Goal: Information Seeking & Learning: Learn about a topic

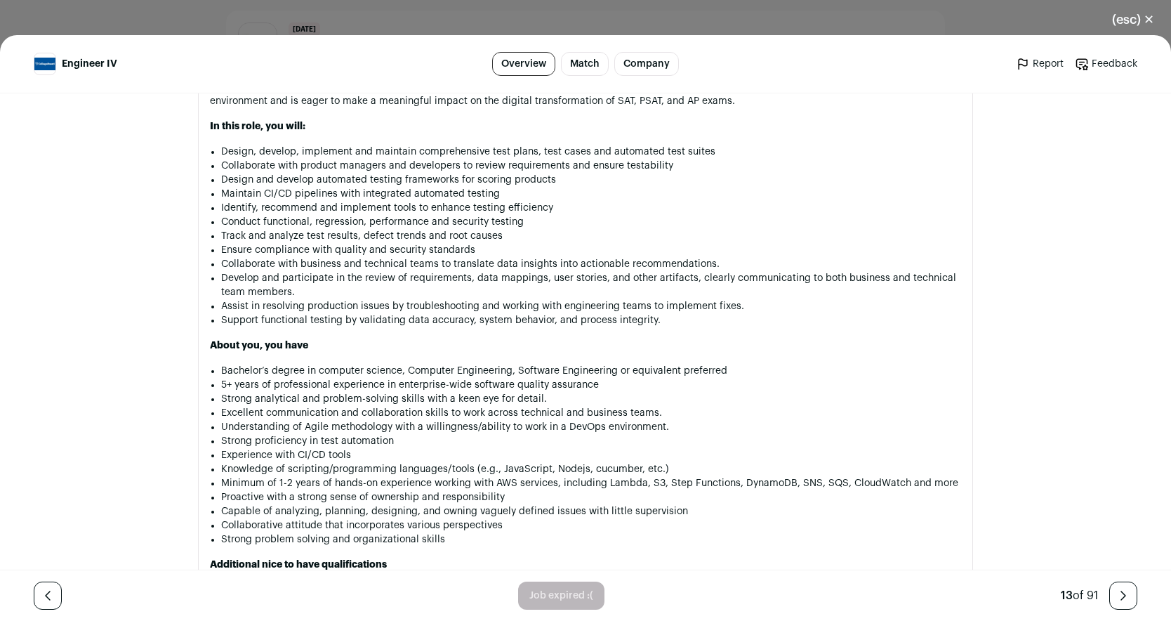
scroll to position [1046, 0]
drag, startPoint x: 241, startPoint y: 365, endPoint x: 575, endPoint y: 359, distance: 334.3
click at [575, 359] on div "Engineer IV College Board – Technology Location: 1) This is a fully remote role…" at bounding box center [585, 532] width 751 height 1486
click at [579, 368] on li "Bachelor’s degree in computer science, Computer Engineering, Software Engineeri…" at bounding box center [591, 369] width 740 height 14
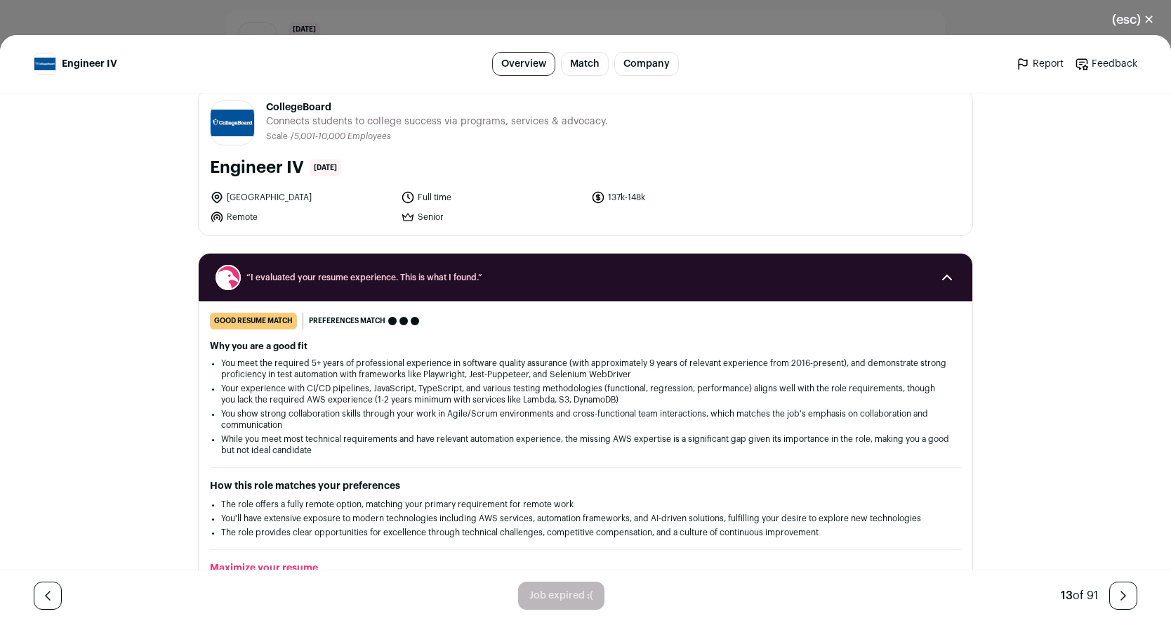
scroll to position [0, 0]
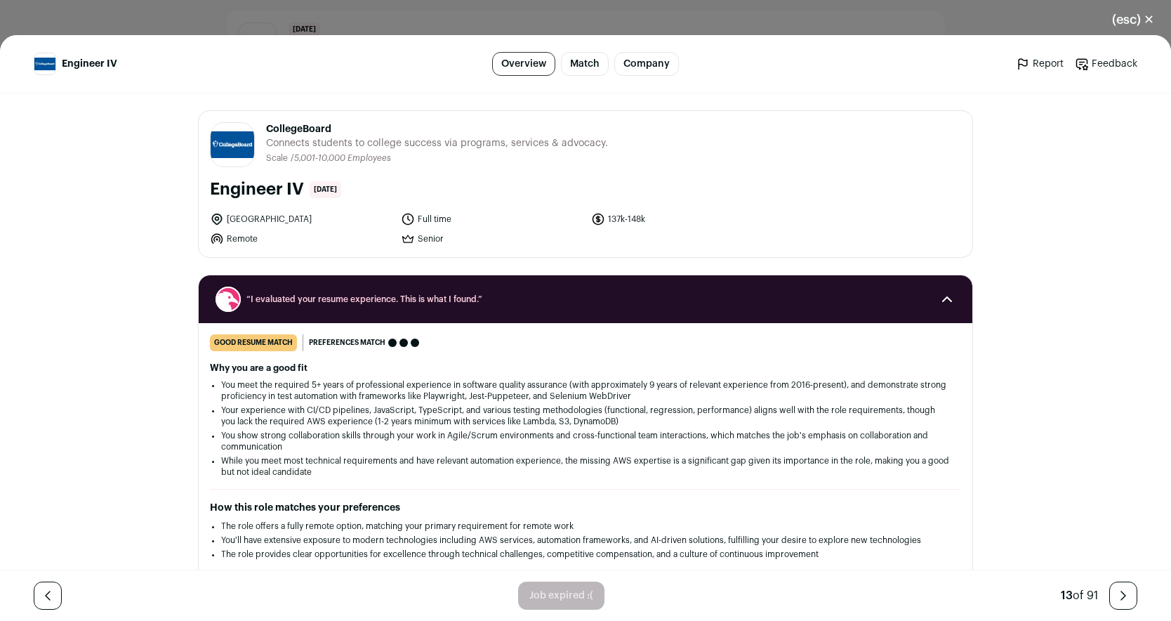
drag, startPoint x: 579, startPoint y: 218, endPoint x: 673, endPoint y: 220, distance: 94.8
click at [673, 219] on ul "[GEOGRAPHIC_DATA] Full time 137k-148k Remote Senior" at bounding box center [492, 229] width 564 height 34
click at [83, 351] on div "Engineer IV Overview Match Company Report Feedback Report Feedback CollegeBoard…" at bounding box center [585, 328] width 1171 height 586
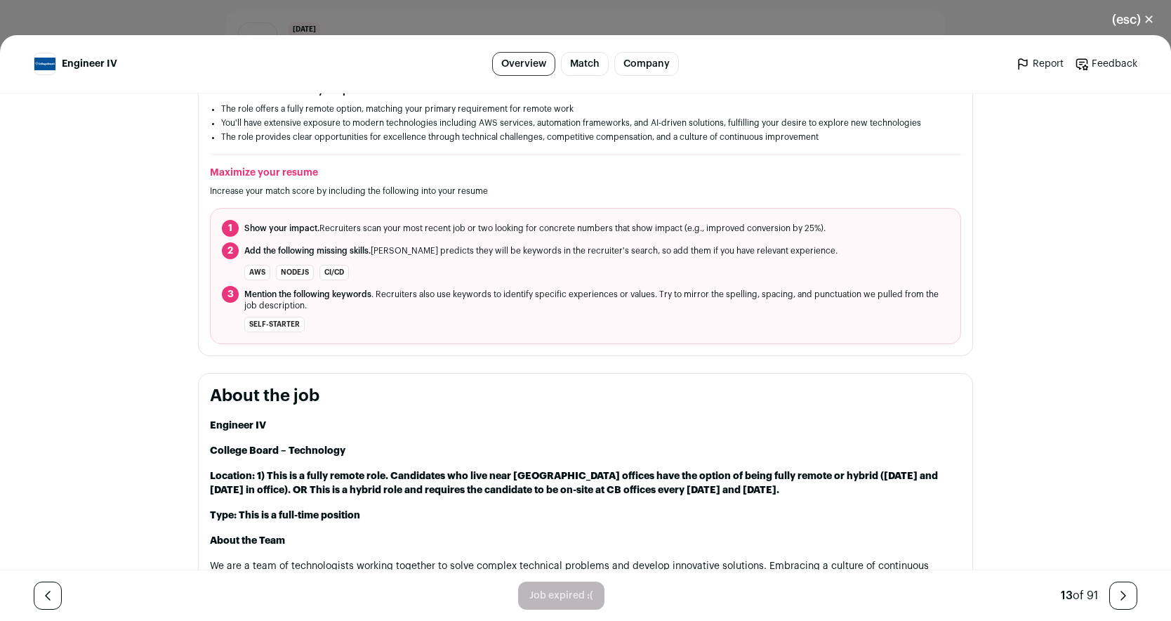
scroll to position [407, 0]
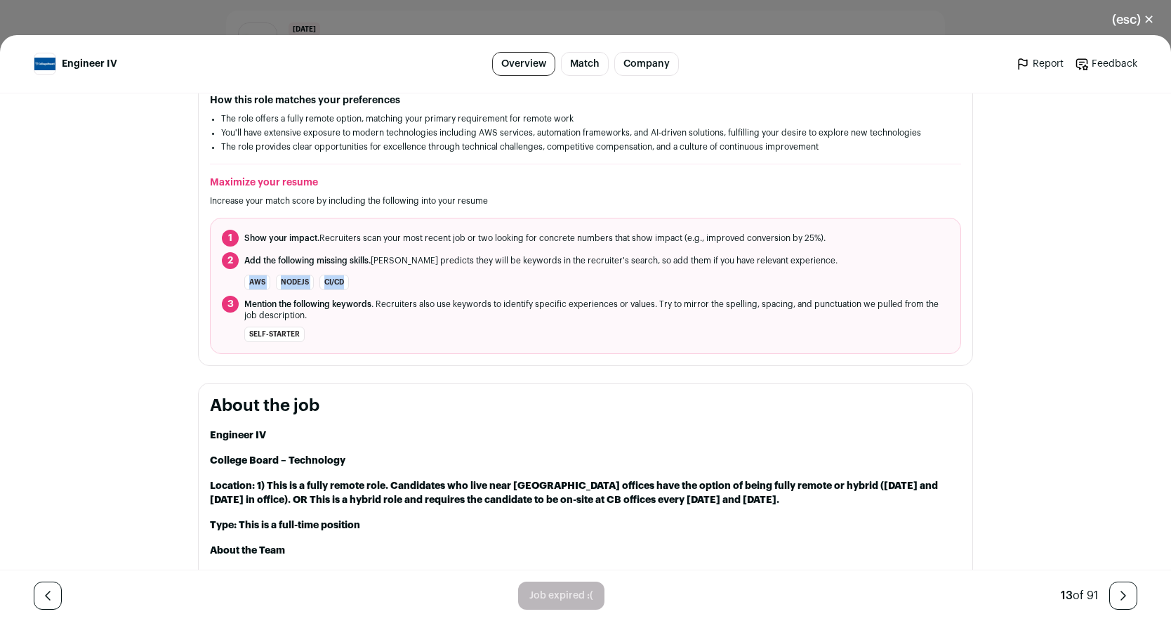
drag, startPoint x: 235, startPoint y: 279, endPoint x: 380, endPoint y: 276, distance: 144.7
click at [379, 276] on li "AWS Nodejs CI/CD" at bounding box center [585, 282] width 727 height 15
click at [380, 276] on li "AWS Nodejs CI/CD" at bounding box center [585, 282] width 727 height 15
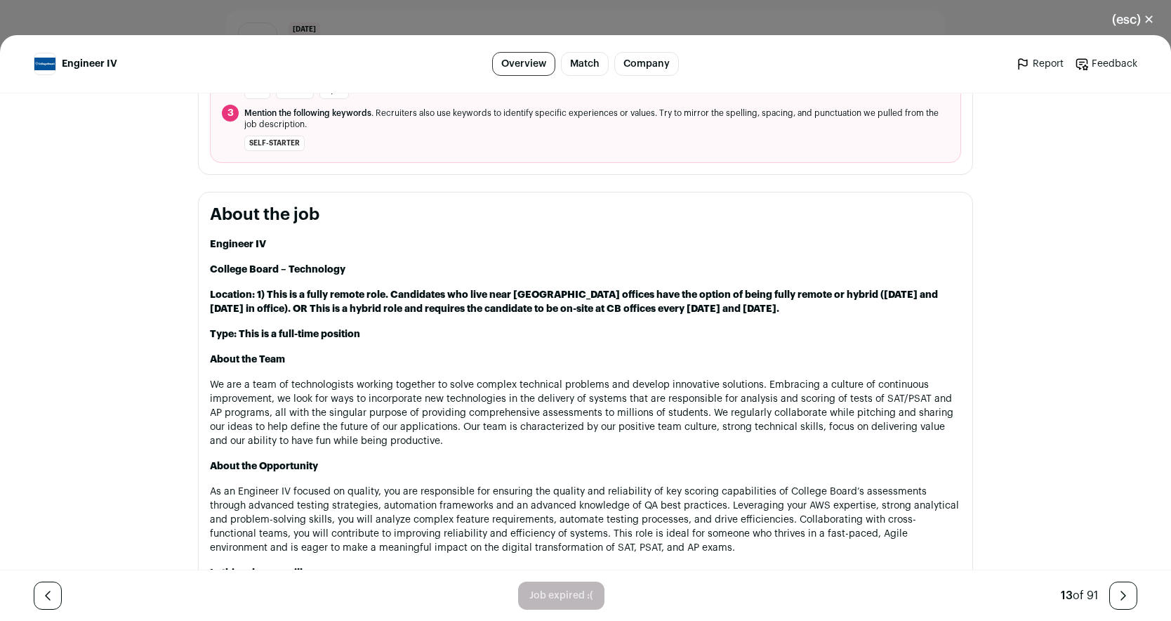
scroll to position [538, 0]
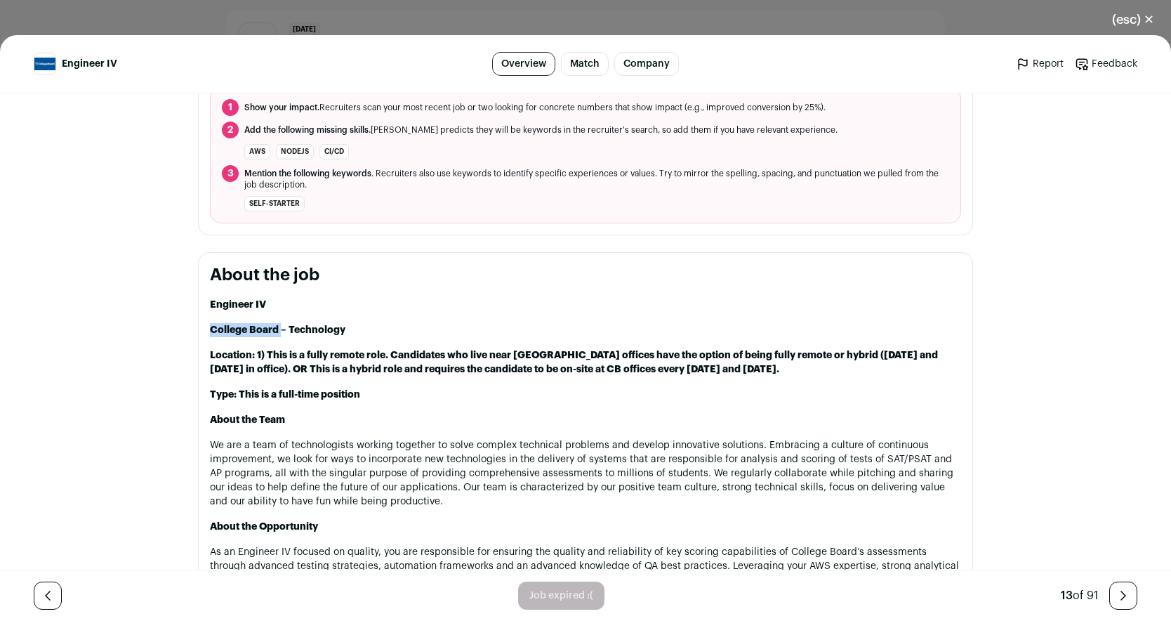
drag, startPoint x: 201, startPoint y: 331, endPoint x: 275, endPoint y: 335, distance: 74.5
